Goal: Information Seeking & Learning: Learn about a topic

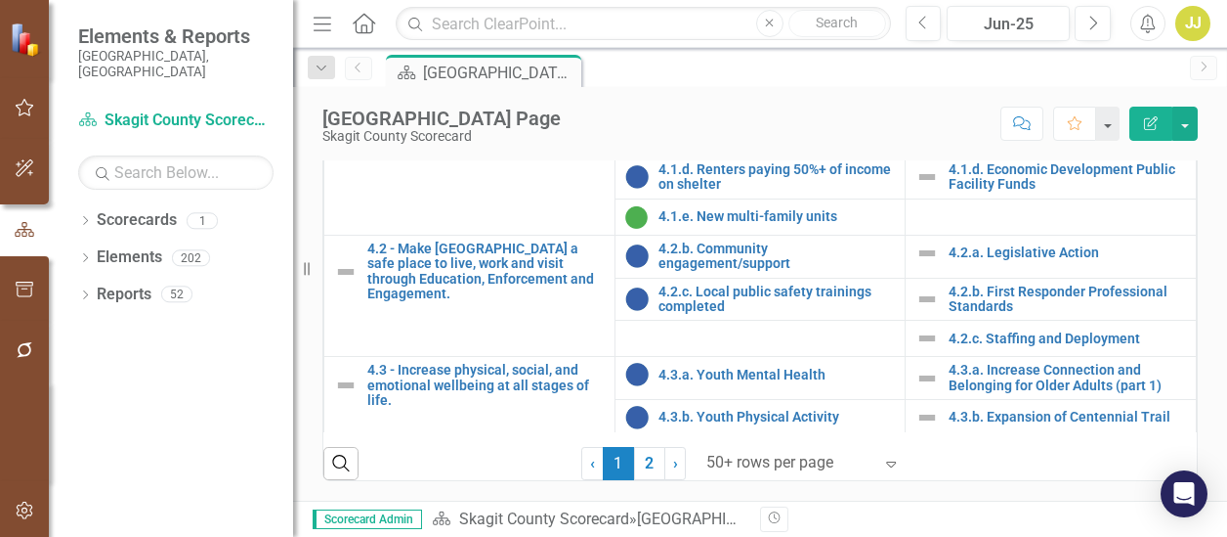
scroll to position [2386, 0]
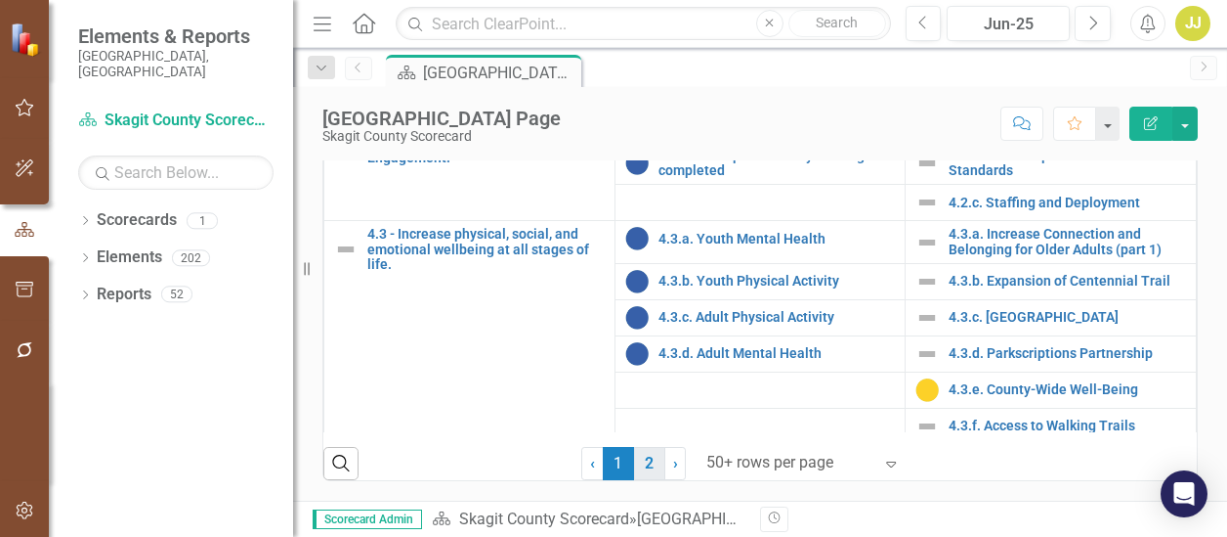
click at [639, 480] on link "2" at bounding box center [649, 463] width 31 height 33
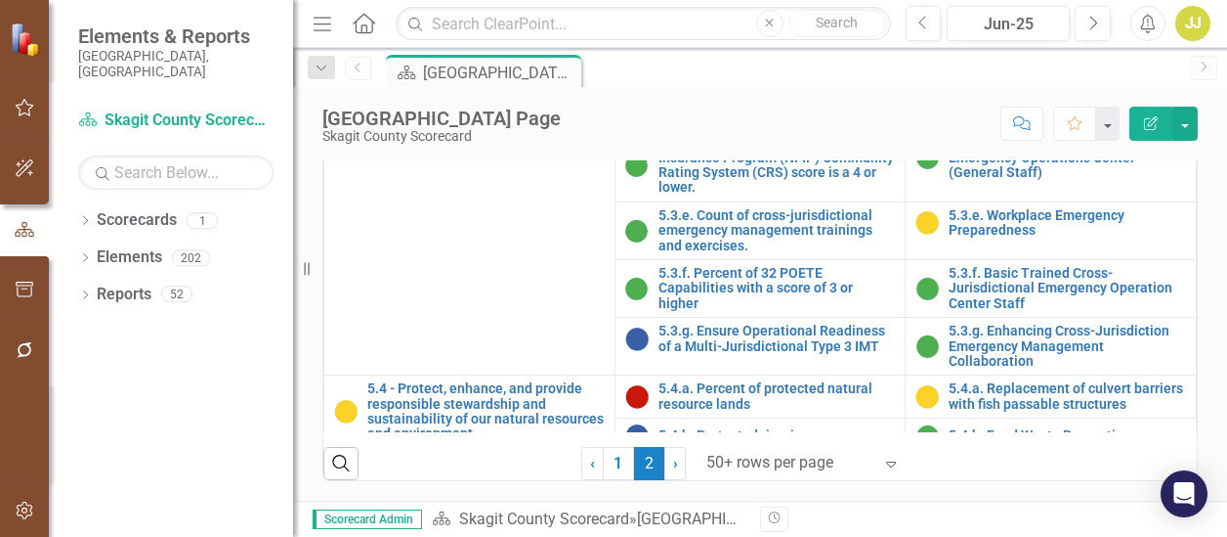
scroll to position [645, 0]
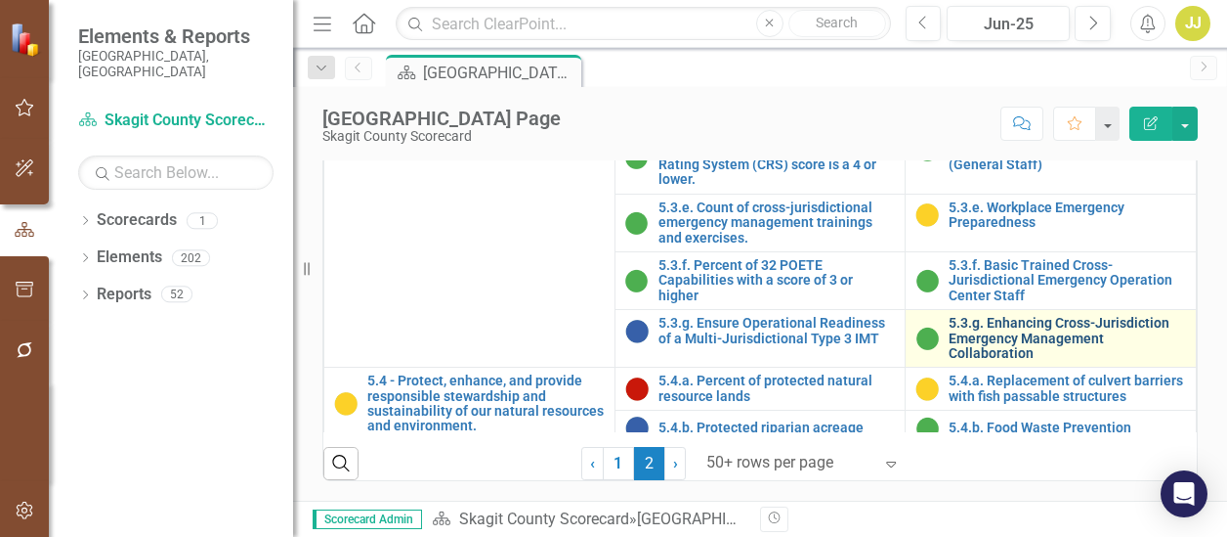
click at [983, 342] on link "5.3.g. Enhancing Cross-Jurisdiction Emergency Management Collaboration" at bounding box center [1067, 338] width 237 height 45
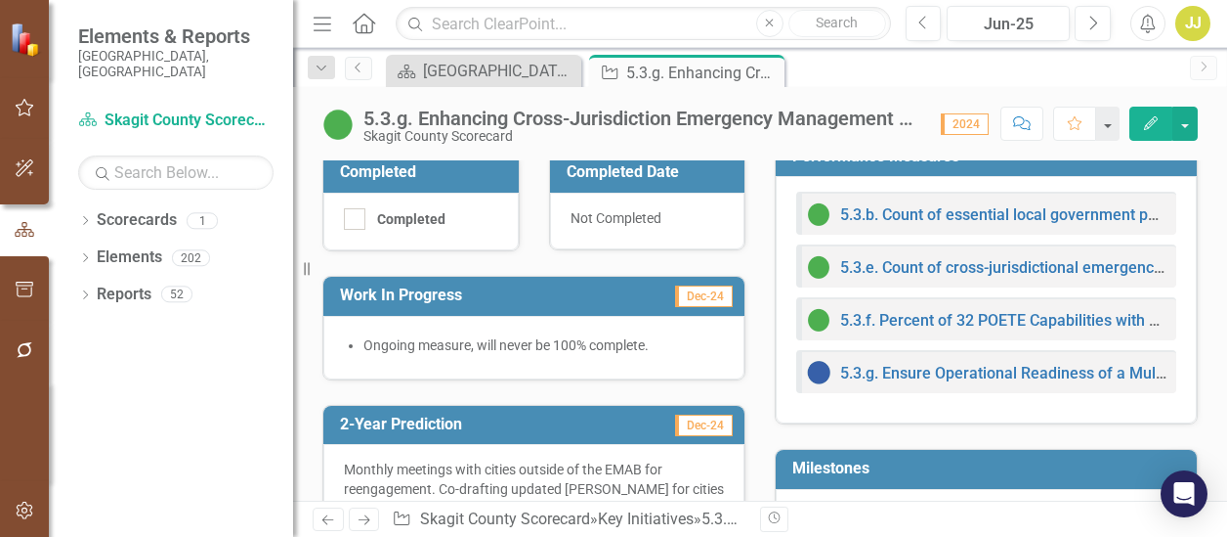
scroll to position [562, 0]
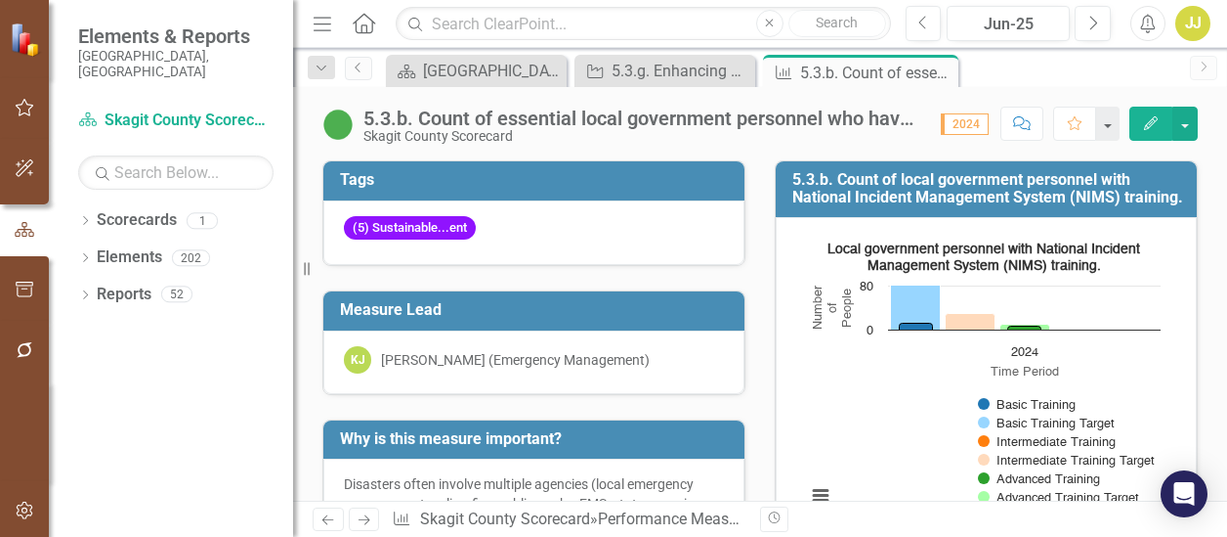
drag, startPoint x: 783, startPoint y: 175, endPoint x: 838, endPoint y: 197, distance: 60.1
click at [838, 197] on div "5.3.b. Count of local government personnel with National Incident Management Sy…" at bounding box center [986, 189] width 421 height 56
click at [942, 65] on icon "Close" at bounding box center [940, 72] width 20 height 16
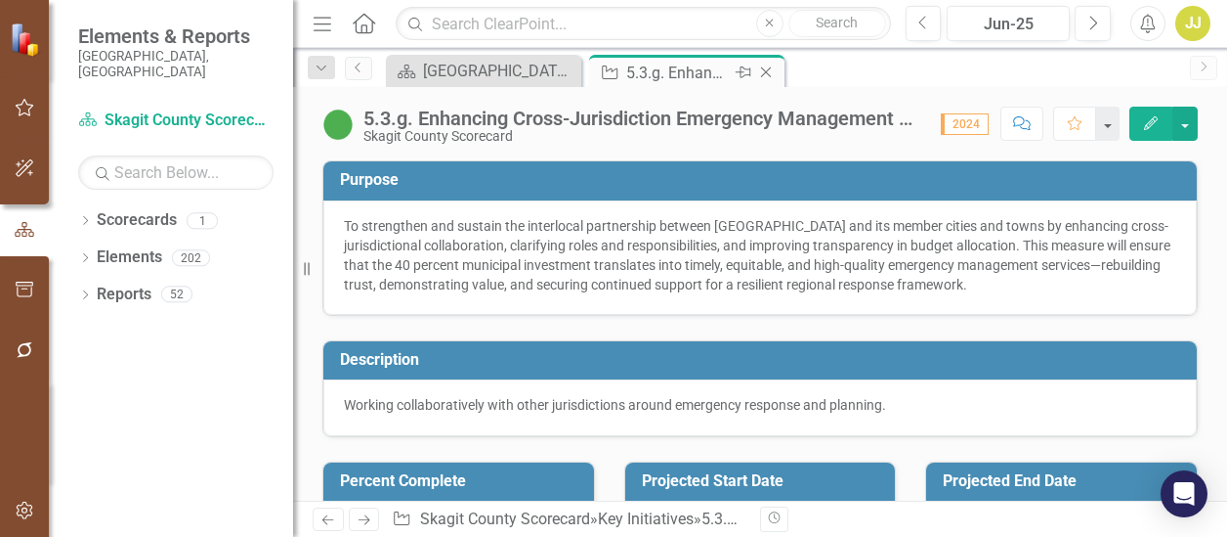
click at [768, 71] on icon "Close" at bounding box center [766, 72] width 20 height 16
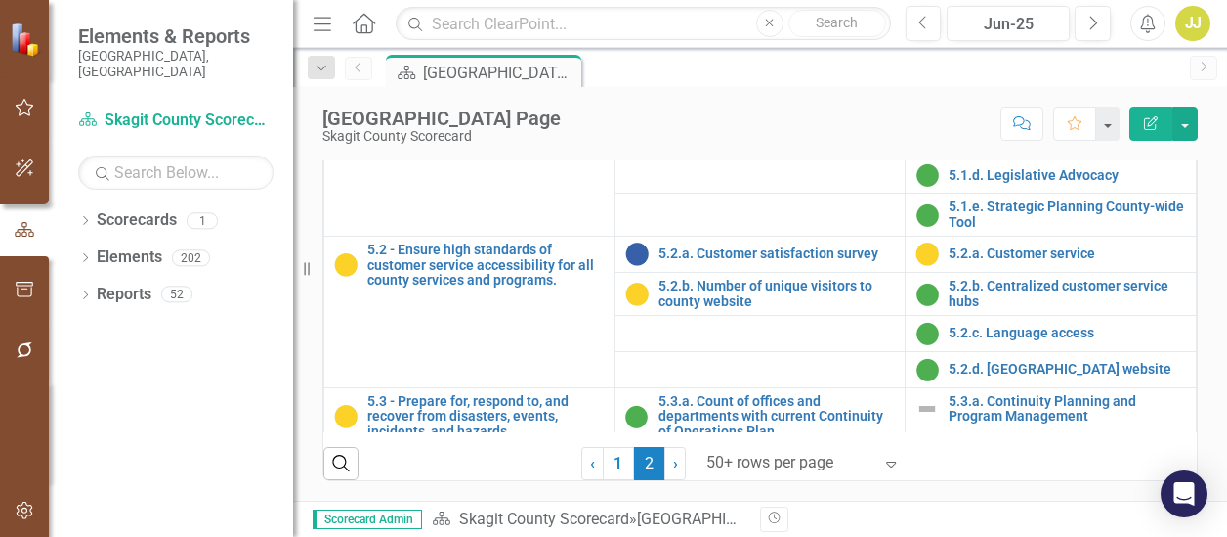
scroll to position [176, 0]
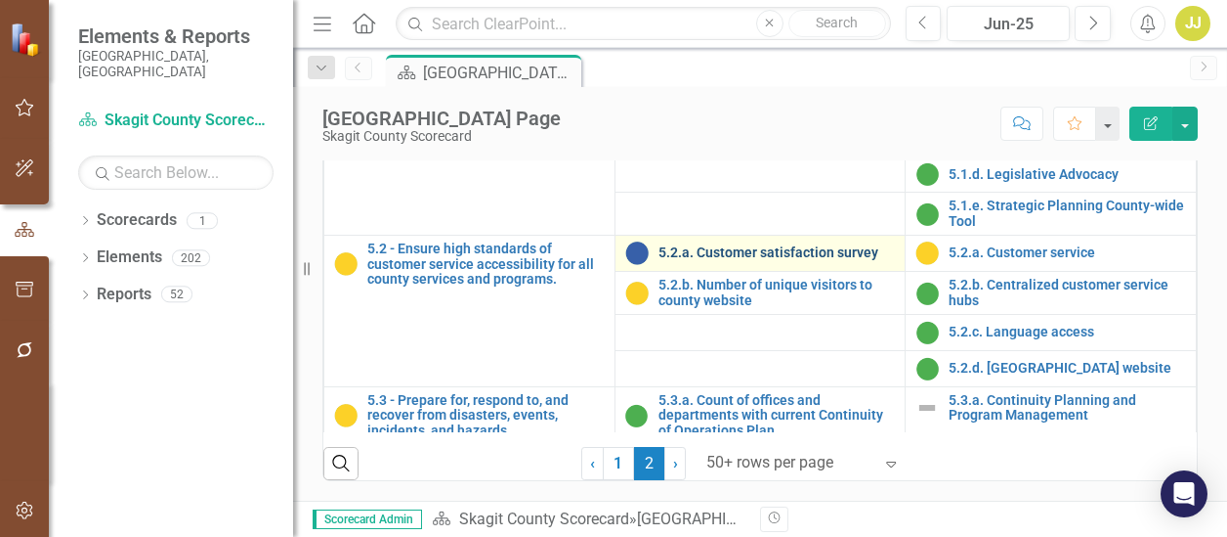
click at [830, 256] on link "5.2.a. Customer satisfaction survey" at bounding box center [777, 252] width 237 height 15
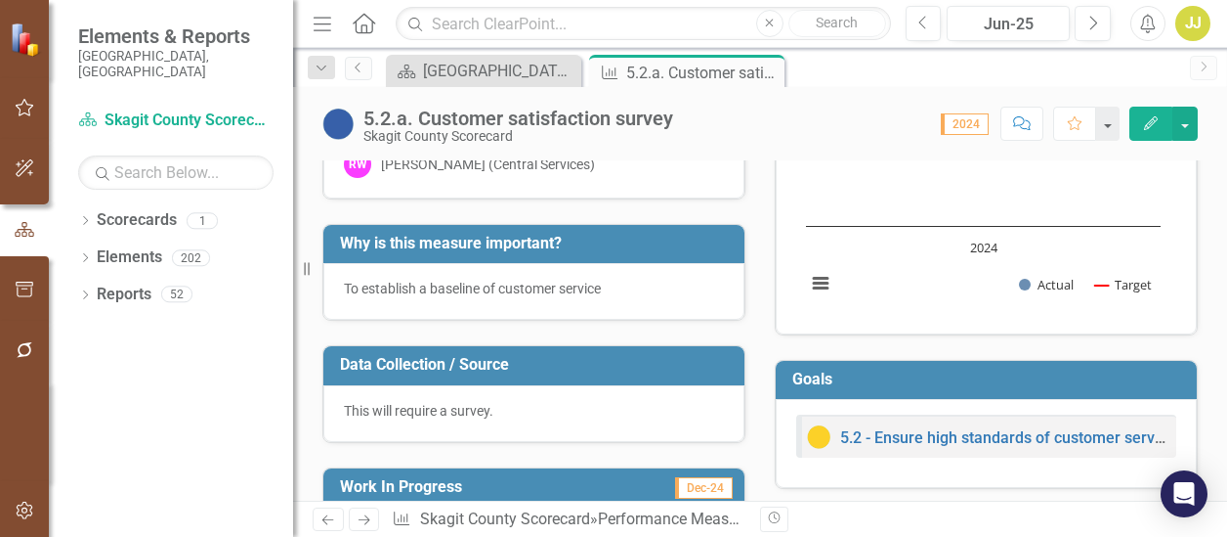
scroll to position [222, 0]
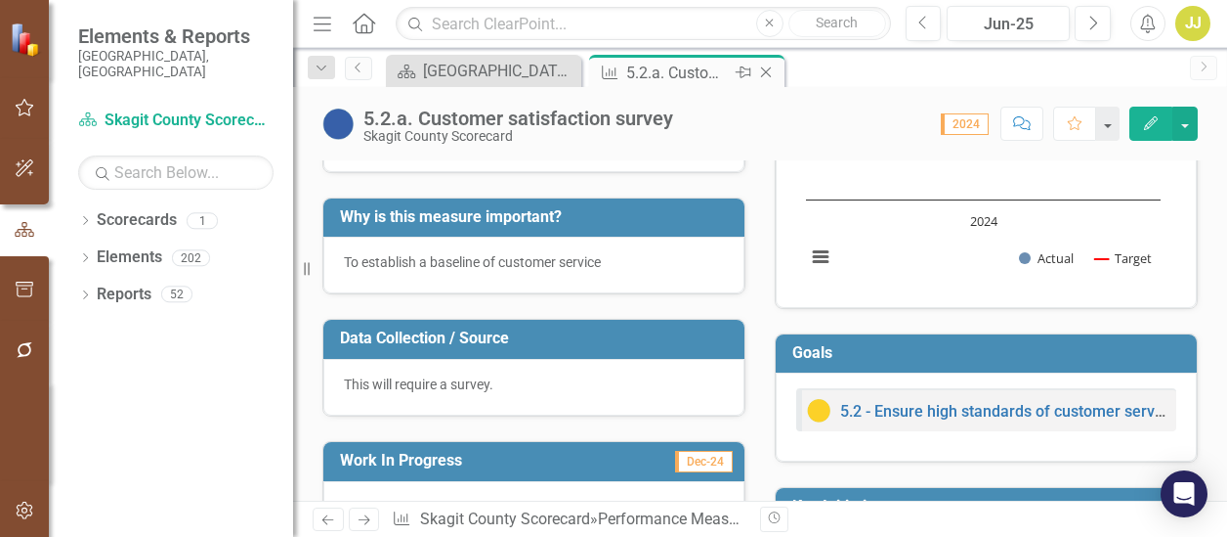
click at [764, 74] on icon "Close" at bounding box center [766, 72] width 20 height 16
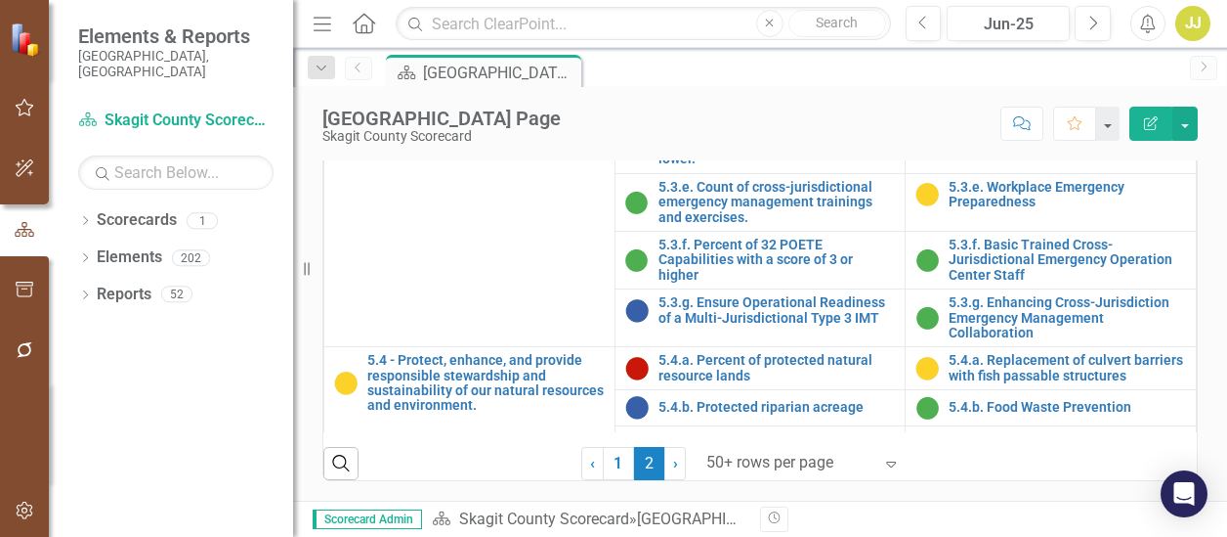
scroll to position [903, 0]
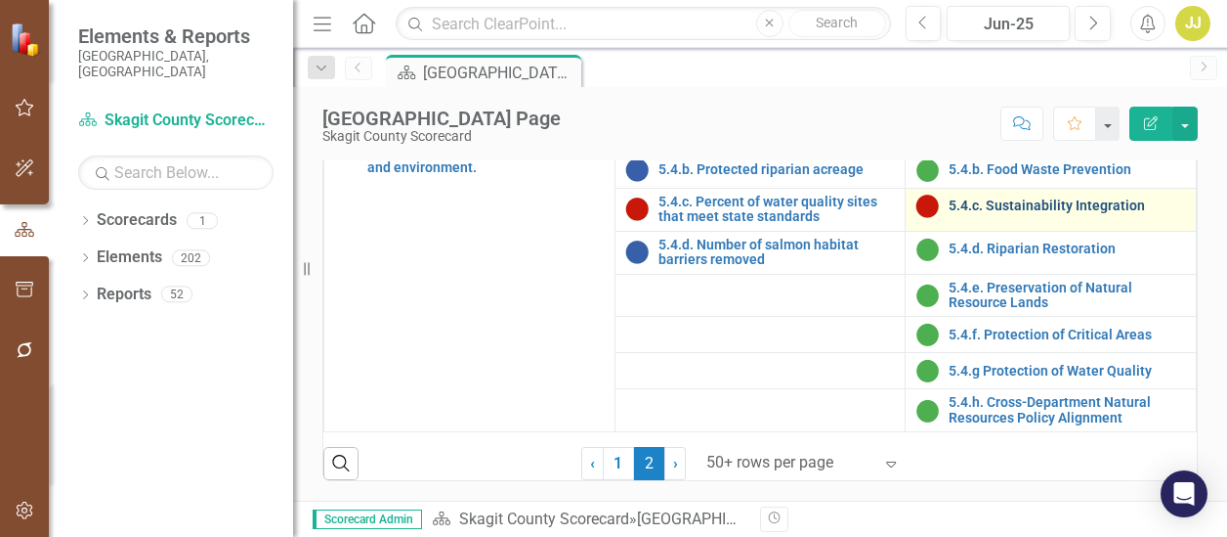
click at [1031, 203] on link "5.4.c. Sustainability Integration" at bounding box center [1067, 205] width 237 height 15
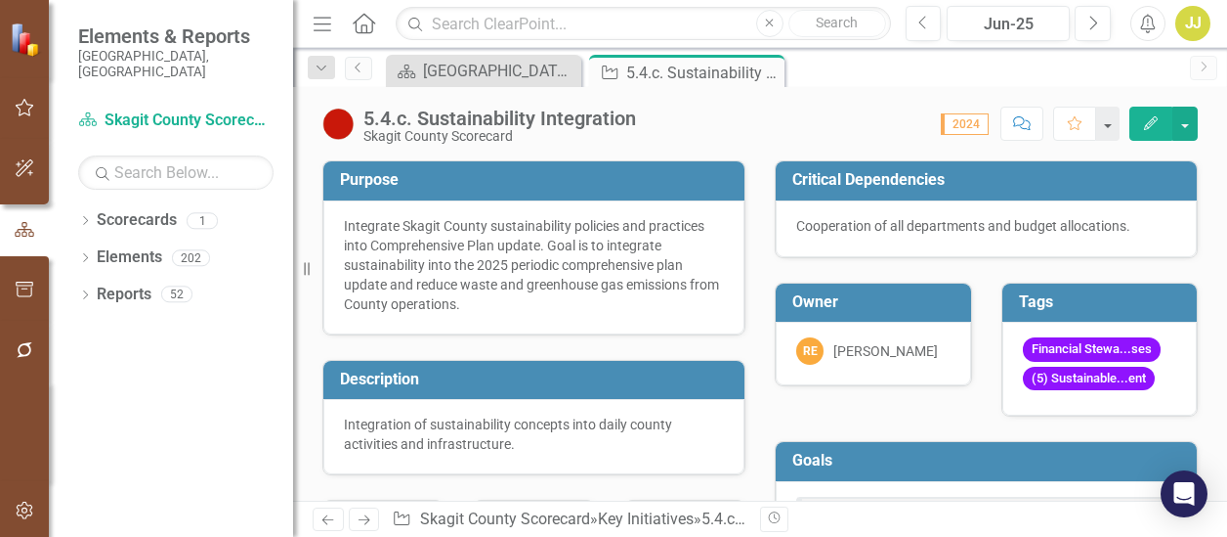
click at [494, 303] on div "Integrate Skagit County sustainability policies and practices into Comprehensiv…" at bounding box center [534, 265] width 380 height 98
click at [510, 256] on div "Integrate Skagit County sustainability policies and practices into Comprehensiv…" at bounding box center [534, 265] width 380 height 98
drag, startPoint x: 342, startPoint y: 222, endPoint x: 509, endPoint y: 250, distance: 169.5
click at [509, 250] on div "Integrate Skagit County sustainability policies and practices into Comprehensiv…" at bounding box center [533, 267] width 421 height 134
click at [502, 290] on div "Integrate Skagit County sustainability policies and practices into Comprehensiv…" at bounding box center [534, 265] width 380 height 98
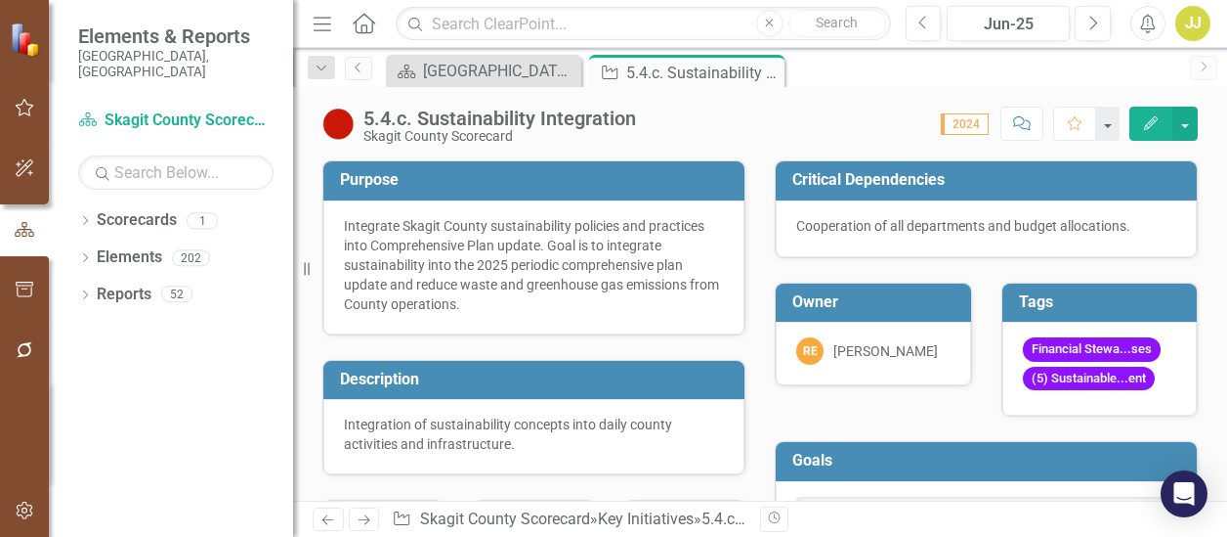
drag, startPoint x: 551, startPoint y: 243, endPoint x: 580, endPoint y: 299, distance: 62.5
click at [580, 299] on div "Integrate Skagit County sustainability policies and practices into Comprehensiv…" at bounding box center [534, 265] width 380 height 98
